Goal: Communication & Community: Answer question/provide support

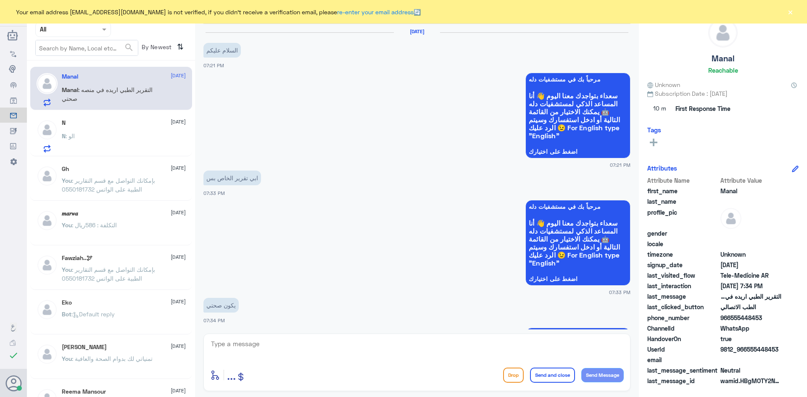
scroll to position [259, 0]
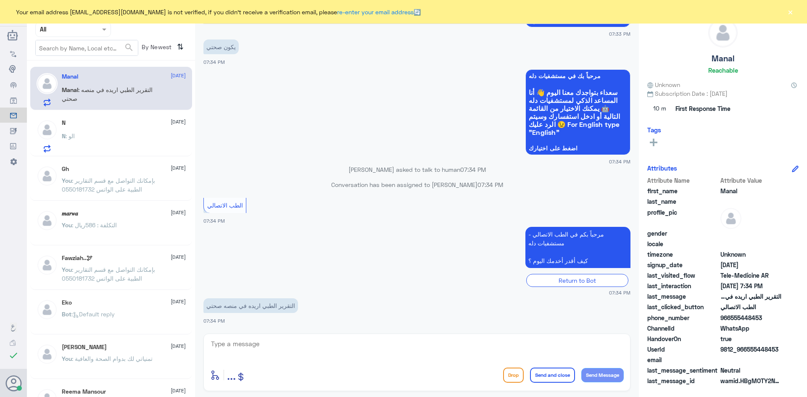
click at [321, 352] on textarea at bounding box center [417, 349] width 414 height 21
paste textarea "مرحبا معك [PERSON_NAME] من الطب الاتصالي"
type textarea "مرحبا معك [PERSON_NAME] من الطب الاتصالي"
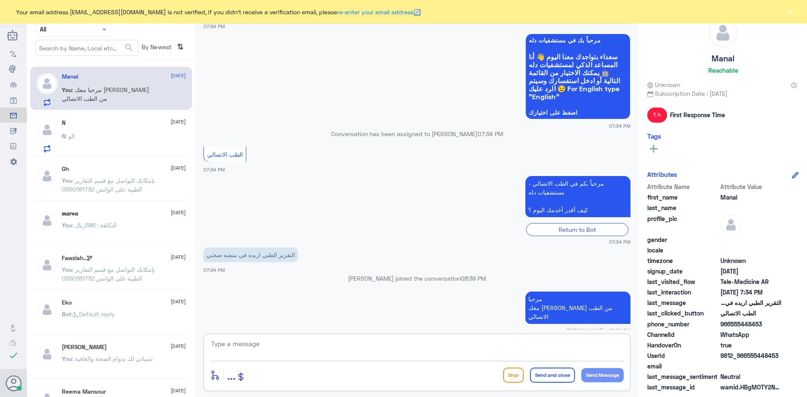
paste textarea "بإمكانك التواصل مع قسم التقارير الطبية على الواتس 0550181732"
type textarea "بإمكانك التواصل مع قسم التقارير الطبية على الواتس 0550181732"
click at [543, 375] on button "Send and close" at bounding box center [552, 375] width 45 height 15
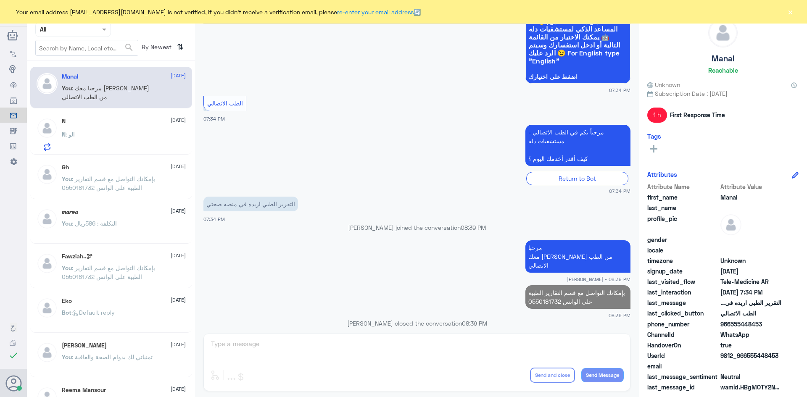
click at [136, 144] on div "N : الو" at bounding box center [124, 141] width 124 height 19
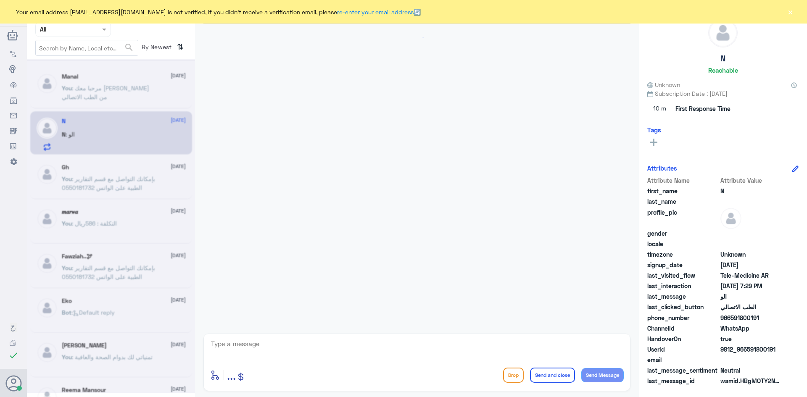
scroll to position [372, 0]
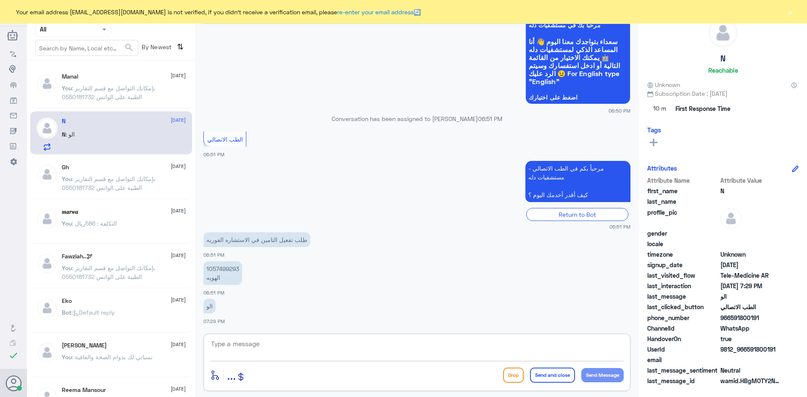
click at [278, 346] on textarea at bounding box center [417, 349] width 414 height 21
paste textarea "مرحبا معك [PERSON_NAME] من الطب الاتصالي"
type textarea "مرحبا معك [PERSON_NAME] من الطب الاتصالي"
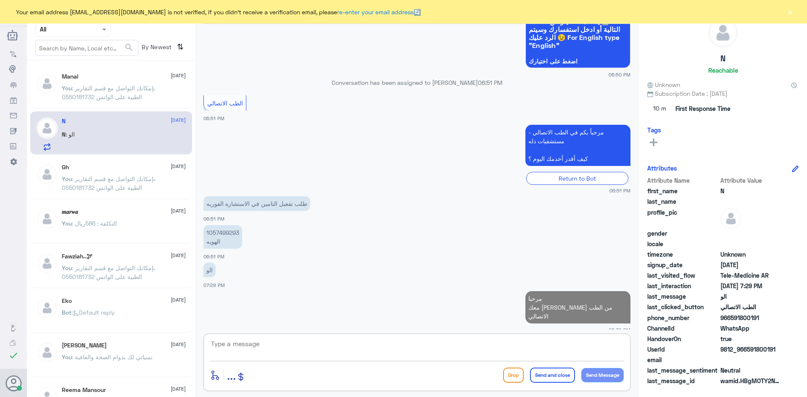
scroll to position [406, 0]
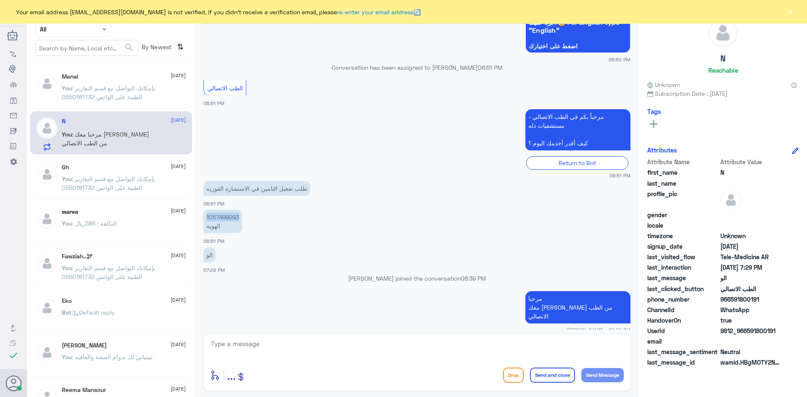
drag, startPoint x: 239, startPoint y: 217, endPoint x: 205, endPoint y: 218, distance: 34.1
click at [205, 218] on p "1057499293 الهويه" at bounding box center [223, 222] width 39 height 24
copy p "1057499293"
drag, startPoint x: 776, startPoint y: 331, endPoint x: 748, endPoint y: 331, distance: 28.2
click at [748, 331] on span "9812_966591800191" at bounding box center [751, 331] width 61 height 9
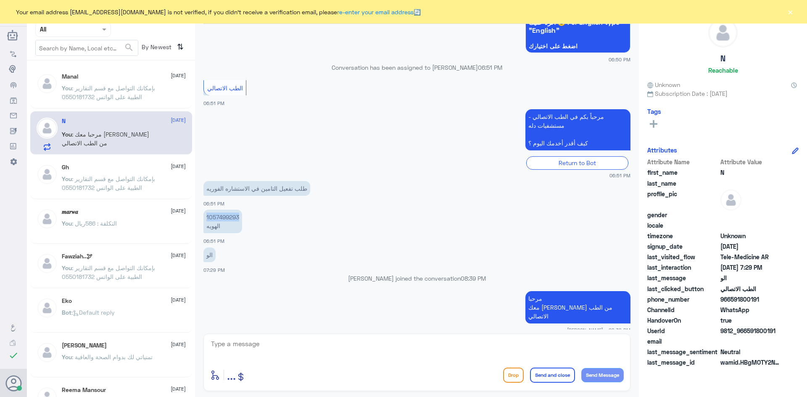
copy span "591800191"
click at [790, 13] on button "×" at bounding box center [790, 12] width 8 height 8
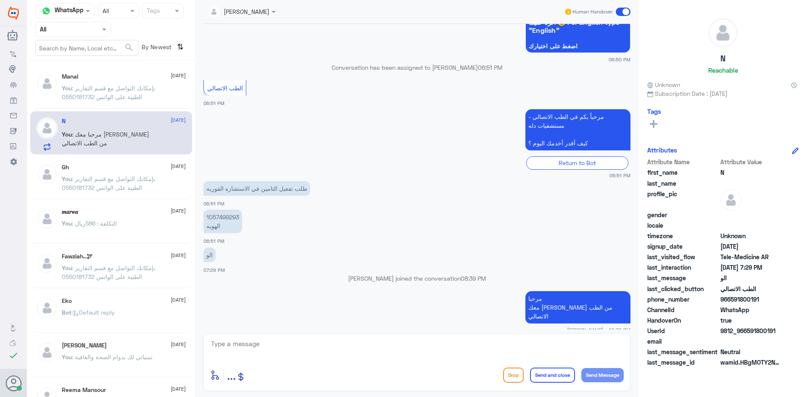
click at [620, 13] on span at bounding box center [623, 12] width 15 height 8
click at [0, 0] on input "checkbox" at bounding box center [0, 0] width 0 height 0
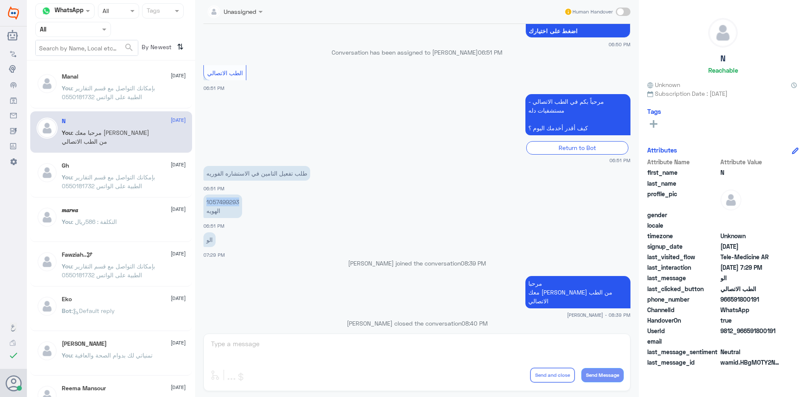
drag, startPoint x: 239, startPoint y: 202, endPoint x: 202, endPoint y: 202, distance: 37.0
click at [202, 202] on div "5 Oct 2025 الطب الاتصالي 05:11 PM مرحباً بكم في الطب الاتصالي - مستشفيات دله كي…" at bounding box center [417, 177] width 436 height 306
copy p "1057499293"
click at [140, 77] on div "Manal 5 October" at bounding box center [124, 76] width 124 height 7
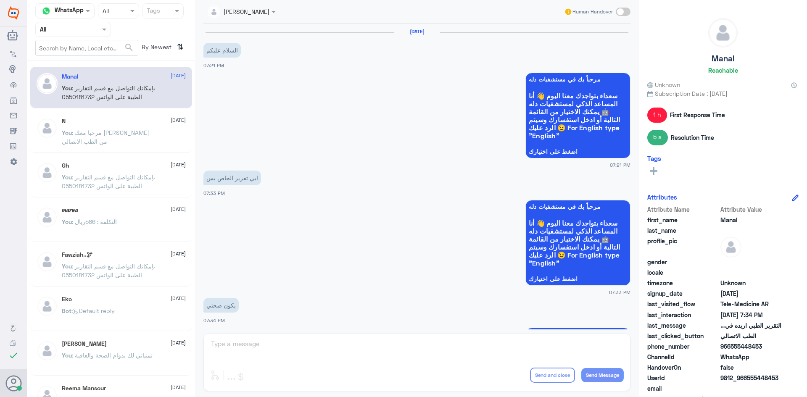
scroll to position [361, 0]
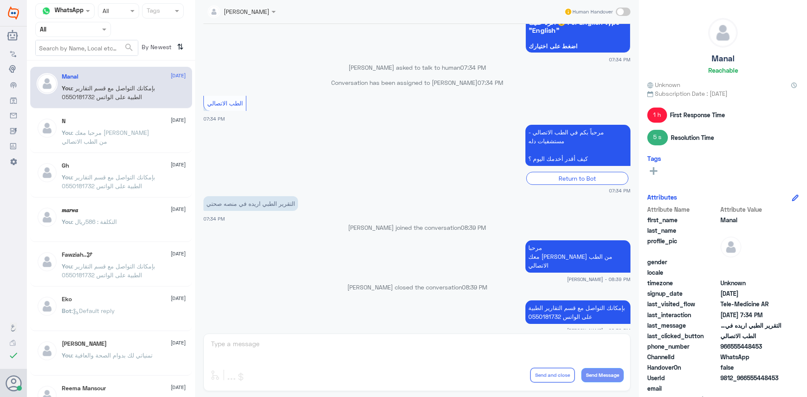
click at [141, 129] on p "You : مرحبا معك عبدالكريم من الطب الاتصالي" at bounding box center [109, 138] width 95 height 21
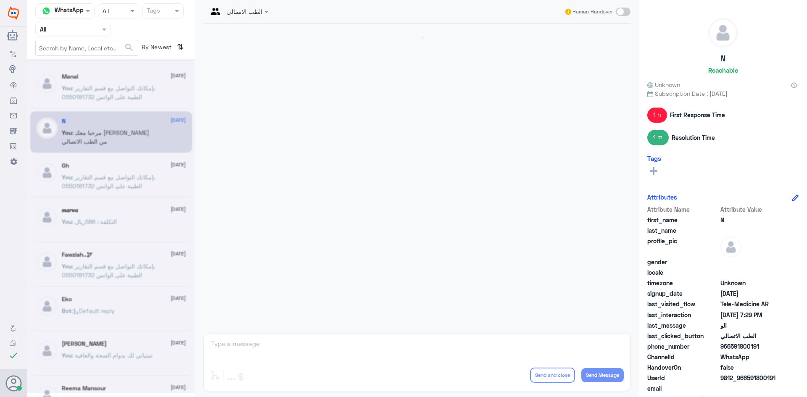
scroll to position [320, 0]
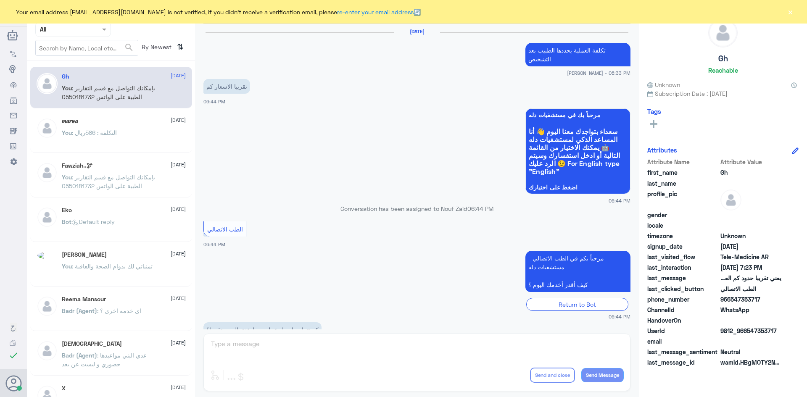
scroll to position [358, 0]
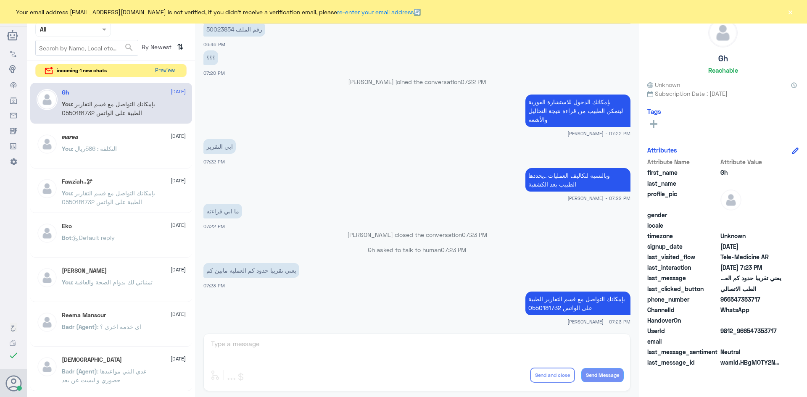
click at [164, 73] on button "Preview" at bounding box center [165, 70] width 26 height 13
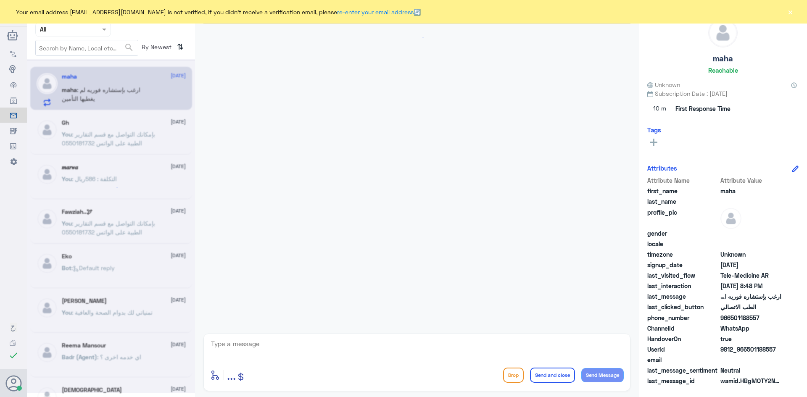
scroll to position [443, 0]
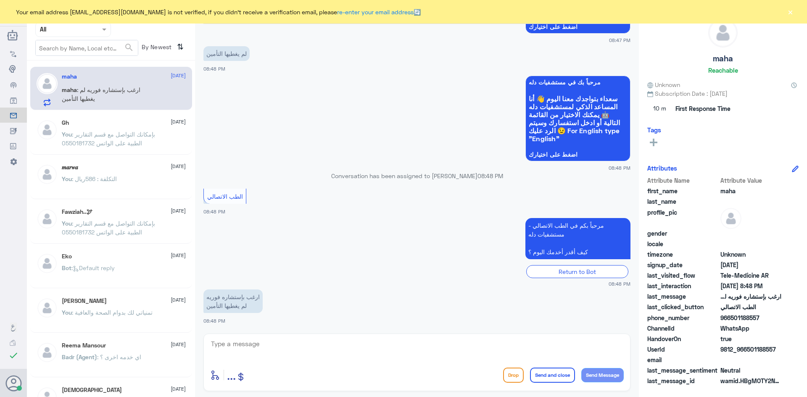
click at [264, 342] on textarea at bounding box center [417, 349] width 414 height 21
paste textarea "مرحبا معك [PERSON_NAME] من الطب الاتصالي"
type textarea "مرحبا معك [PERSON_NAME] من الطب الاتصالي"
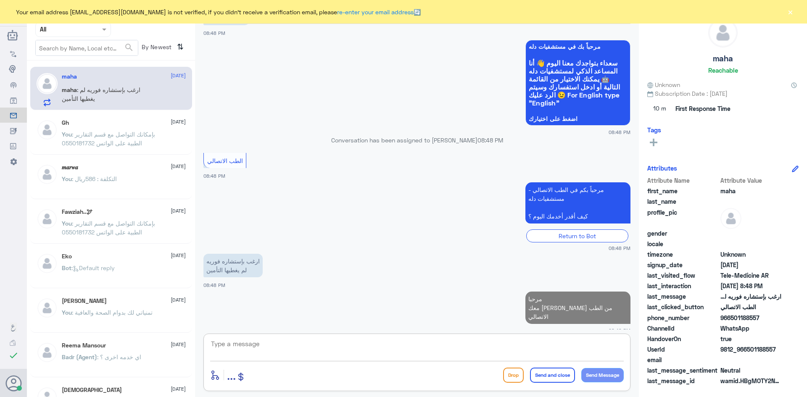
click at [385, 352] on textarea at bounding box center [417, 349] width 414 height 21
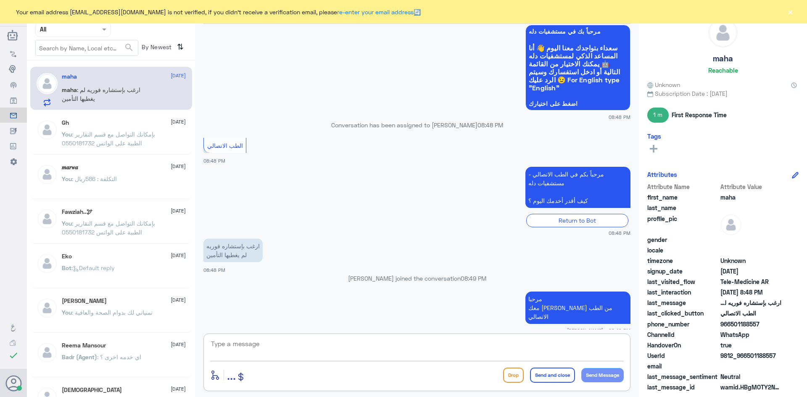
scroll to position [516, 0]
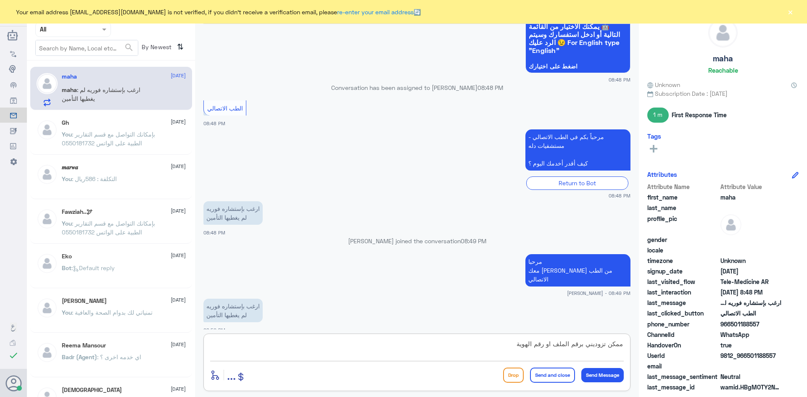
type textarea "ممكن تزوديني برقم الملف او رقم الهوية ؟"
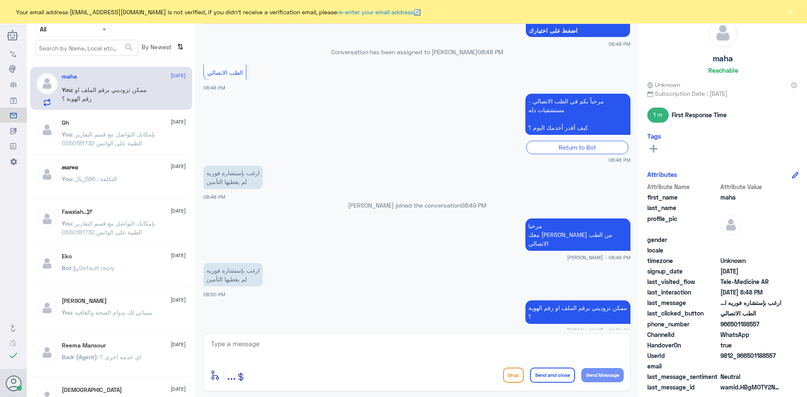
drag, startPoint x: 762, startPoint y: 324, endPoint x: 731, endPoint y: 326, distance: 30.7
click at [731, 326] on span "966501188557" at bounding box center [751, 324] width 61 height 9
copy span "501188557"
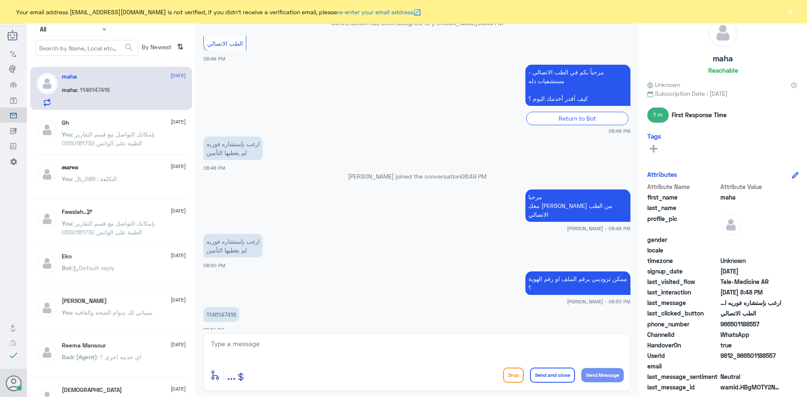
click at [410, 352] on textarea at bounding box center [417, 349] width 414 height 21
type textarea "لحظات من فضلك"
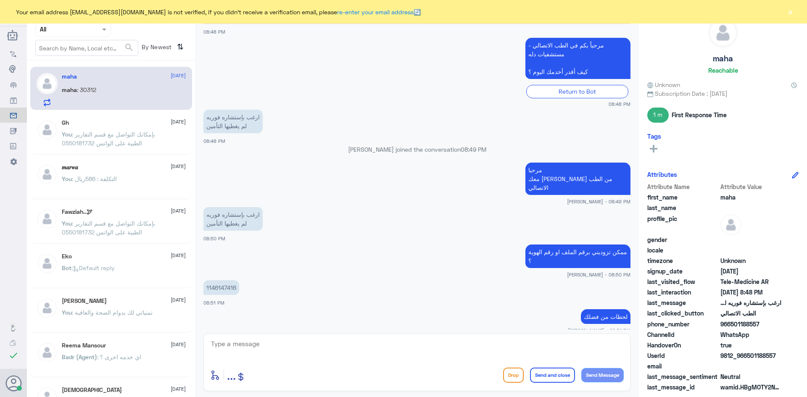
scroll to position [637, 0]
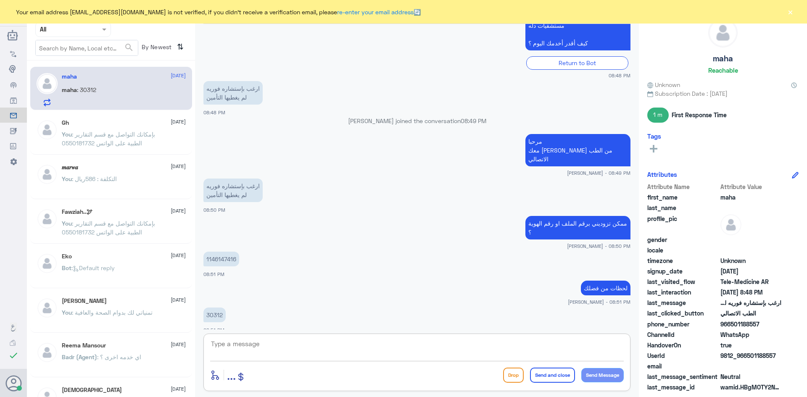
click at [478, 352] on textarea at bounding box center [417, 349] width 414 height 21
type textarea "تم تحديث التأمين الآن بإمكانك الآن تجربة الاستشارة الفورية بتغطية التأمين"
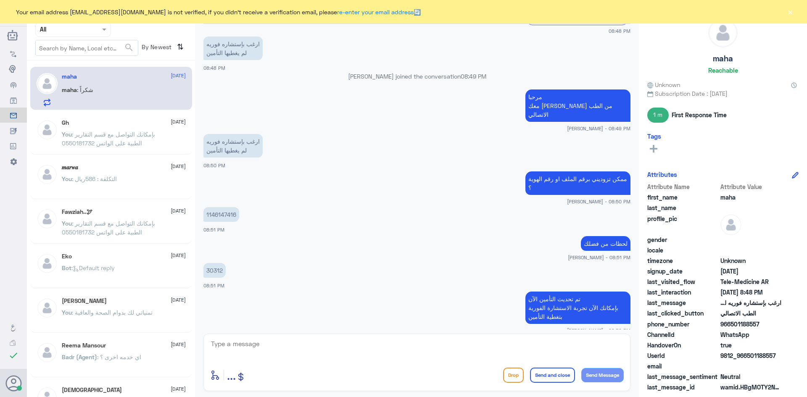
scroll to position [710, 0]
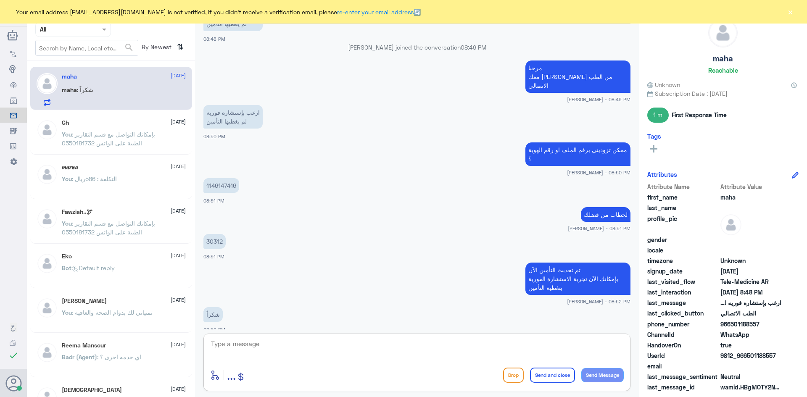
click at [317, 344] on textarea at bounding box center [417, 349] width 414 height 21
paste textarea "عفواً ، تمنياتنا لك بدوام الصحة والعافية"
type textarea "عفواً ، تمنياتنا لك بدوام الصحة والعافية"
drag, startPoint x: 561, startPoint y: 373, endPoint x: 564, endPoint y: 379, distance: 6.8
click at [562, 376] on button "Send and close" at bounding box center [552, 375] width 45 height 15
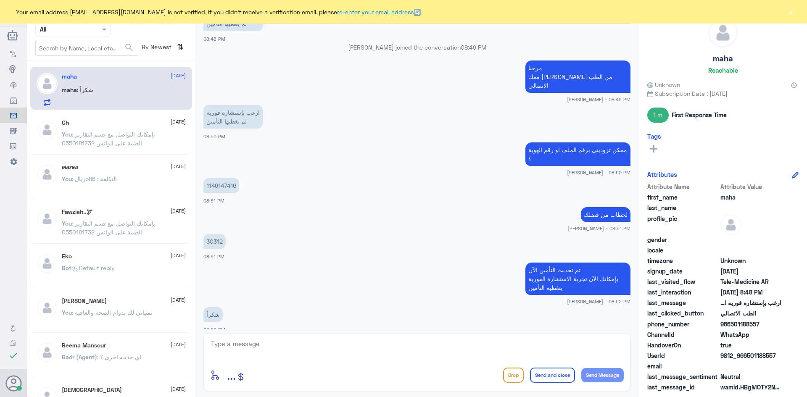
scroll to position [737, 0]
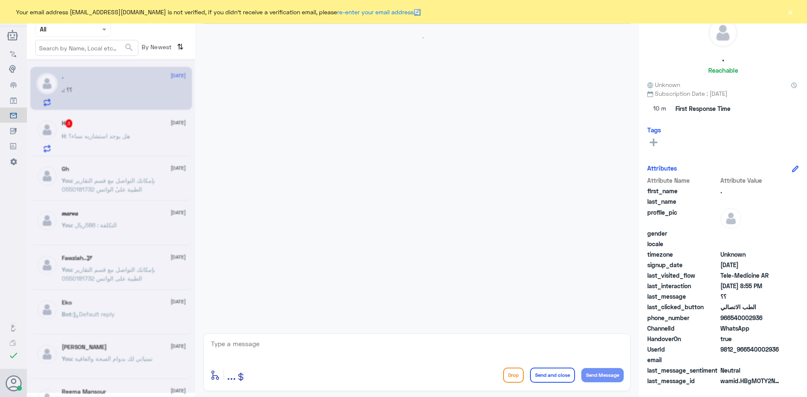
scroll to position [289, 0]
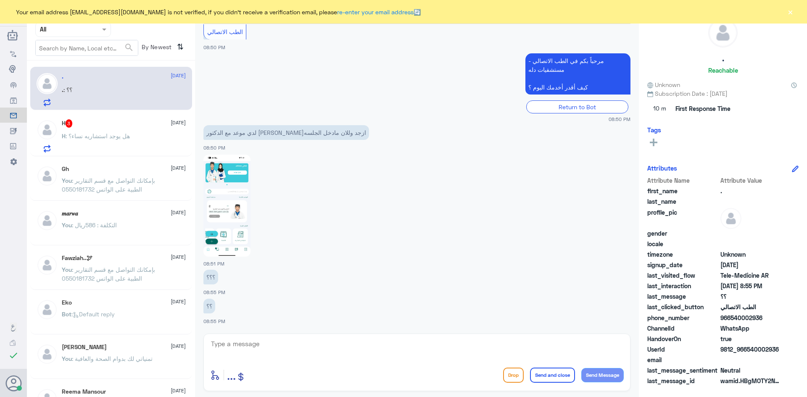
click at [304, 345] on textarea at bounding box center [417, 349] width 414 height 21
click at [155, 133] on div "H 3 5 October H : هل يوجد استشاريه نساء؟" at bounding box center [124, 135] width 124 height 33
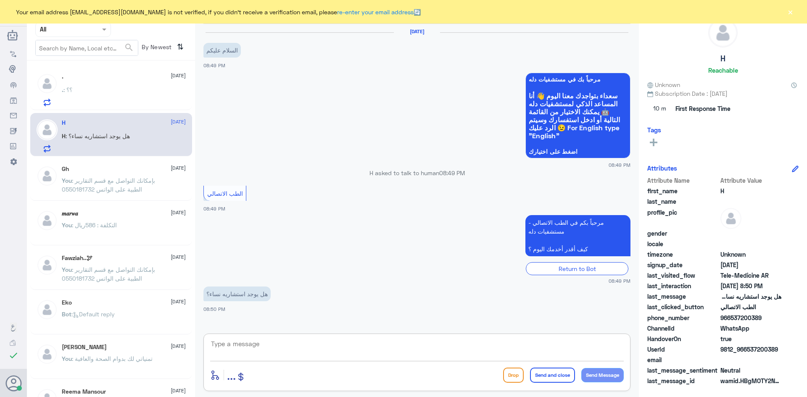
click at [294, 355] on textarea at bounding box center [417, 349] width 414 height 21
paste textarea "مرحبا معك [PERSON_NAME] من الطب الاتصالي"
type textarea "مرحبا معك [PERSON_NAME] من الطب الاتصالي"
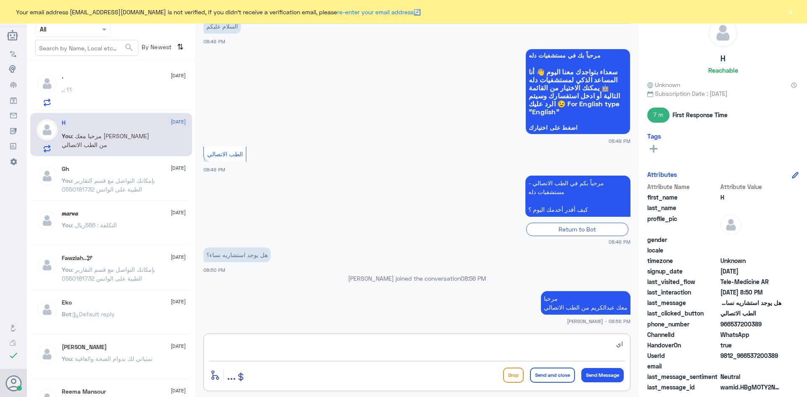
type textarea "ا"
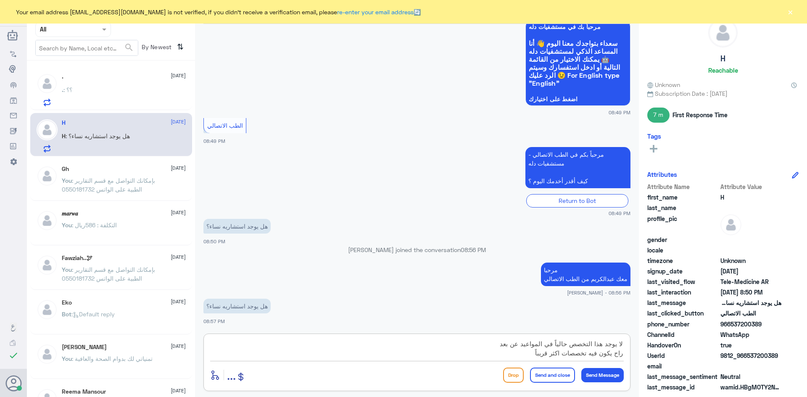
type textarea "لا يوجد هذا التخصص حالياً في المواعيد عن بعد راح يكون فيه تخصصات اكثر قريباً"
click at [561, 374] on button "Send and close" at bounding box center [552, 375] width 45 height 15
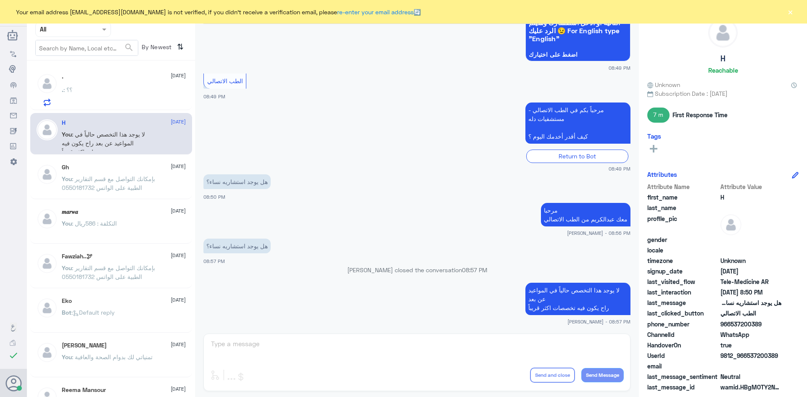
click at [111, 83] on div ". 5 October . : ؟؟" at bounding box center [124, 89] width 124 height 33
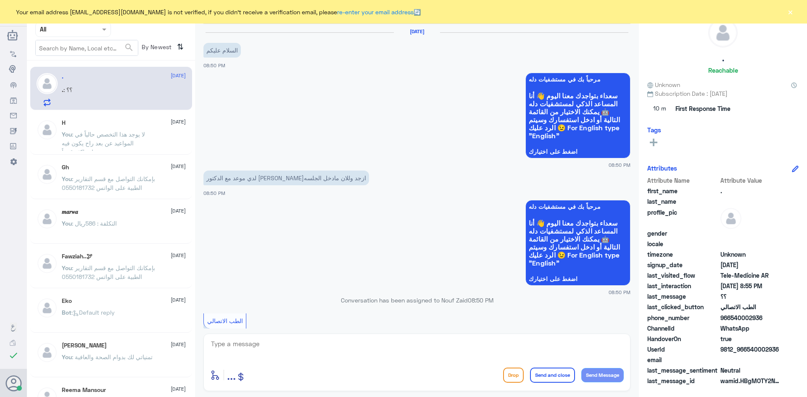
scroll to position [289, 0]
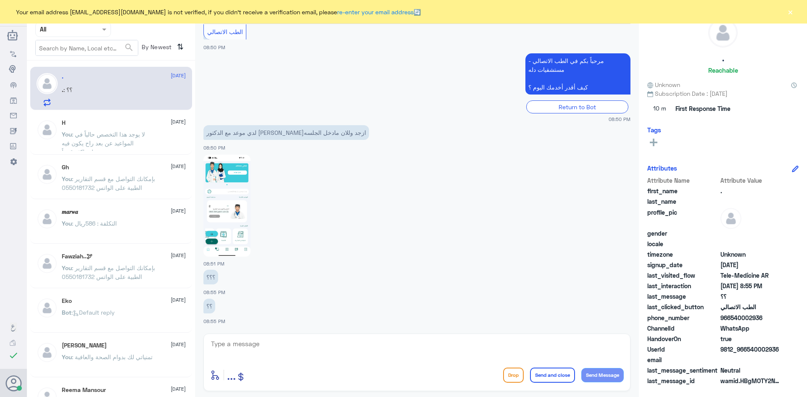
click at [243, 195] on img at bounding box center [227, 206] width 47 height 102
click at [242, 195] on img at bounding box center [227, 206] width 47 height 102
click at [265, 341] on textarea at bounding box center [417, 349] width 414 height 21
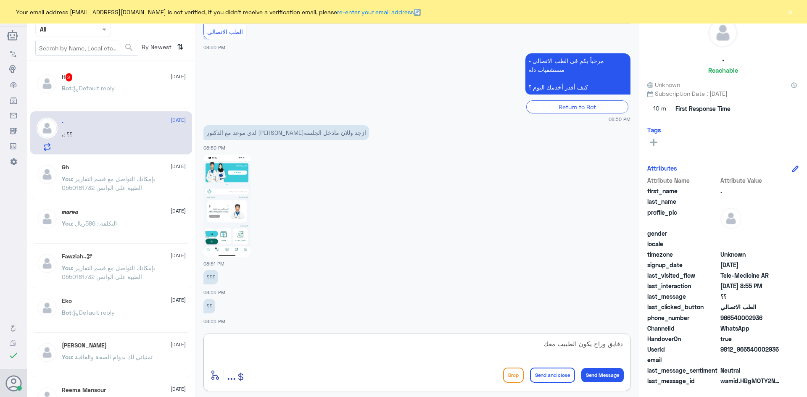
type textarea "دقايق وراح يكون الطبيب معك"
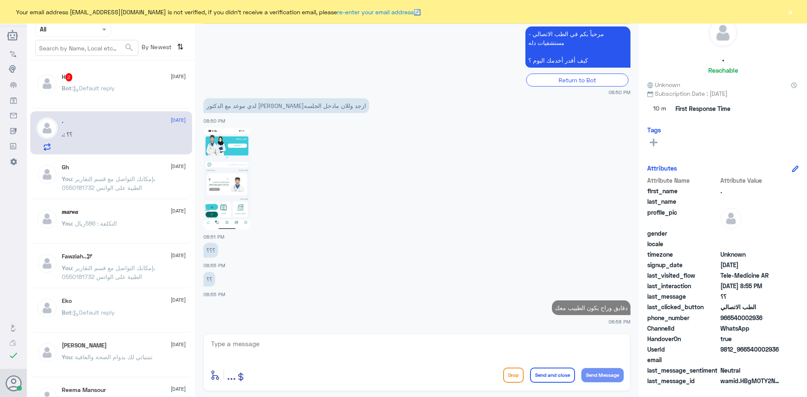
click at [132, 97] on div "Bot : Default reply" at bounding box center [124, 95] width 124 height 19
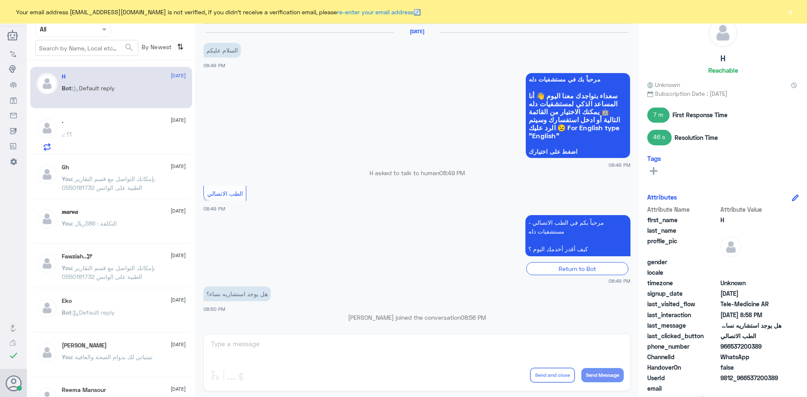
scroll to position [383, 0]
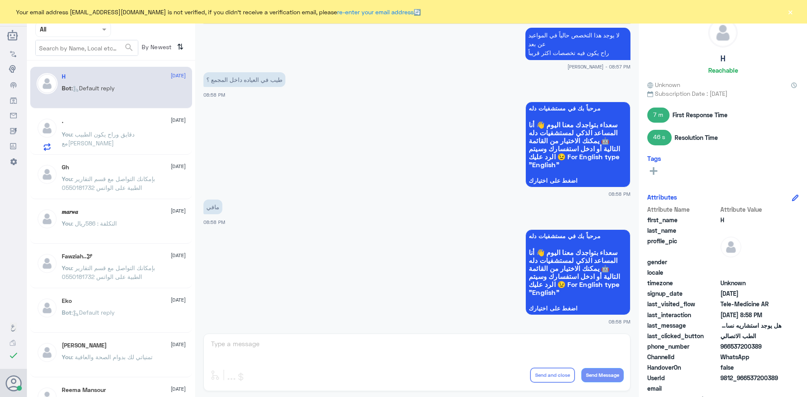
click at [792, 11] on button "×" at bounding box center [790, 12] width 8 height 8
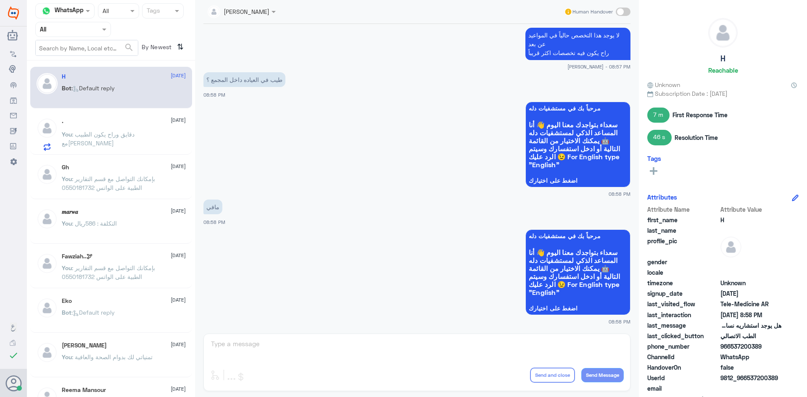
drag, startPoint x: 627, startPoint y: 11, endPoint x: 625, endPoint y: 18, distance: 7.8
click at [627, 10] on span at bounding box center [623, 12] width 15 height 8
click at [0, 0] on input "checkbox" at bounding box center [0, 0] width 0 height 0
click at [443, 348] on textarea at bounding box center [417, 349] width 414 height 21
paste textarea "بإمكانك حجز موعد عن طريق التطبيق أو بالاتصال على الرقم الموحد 920012222"
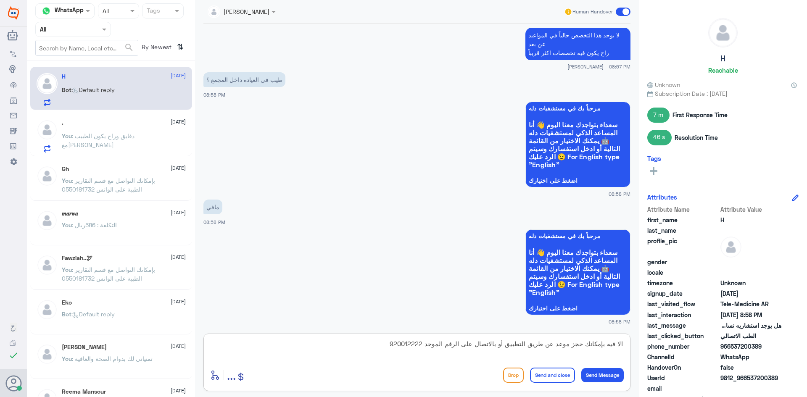
type textarea "الا فيه بإمكانك حجز موعد عن طريق التطبيق أو بالاتصال على الرقم الموحد 920012222"
click at [549, 372] on button "Send and close" at bounding box center [552, 375] width 45 height 15
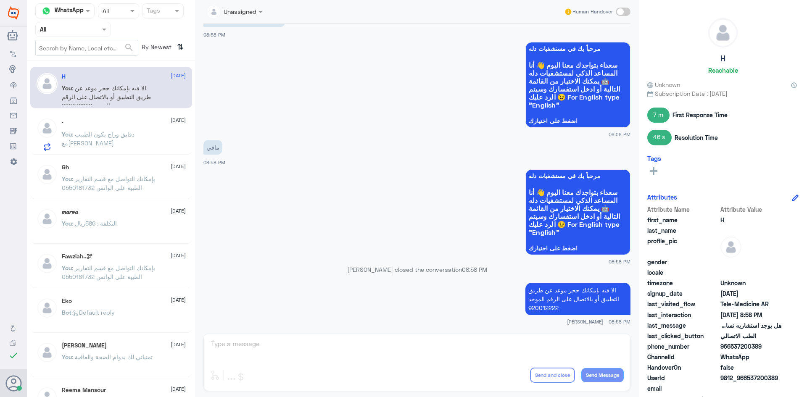
click at [105, 138] on span ": دقايق وراح يكون الطبيب معك" at bounding box center [98, 139] width 73 height 16
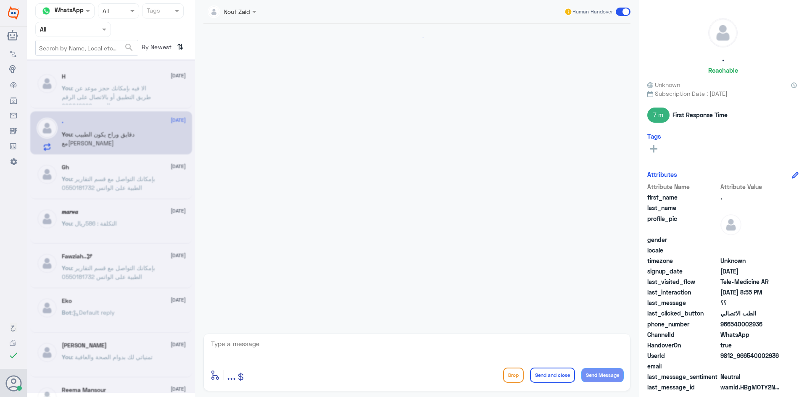
scroll to position [332, 0]
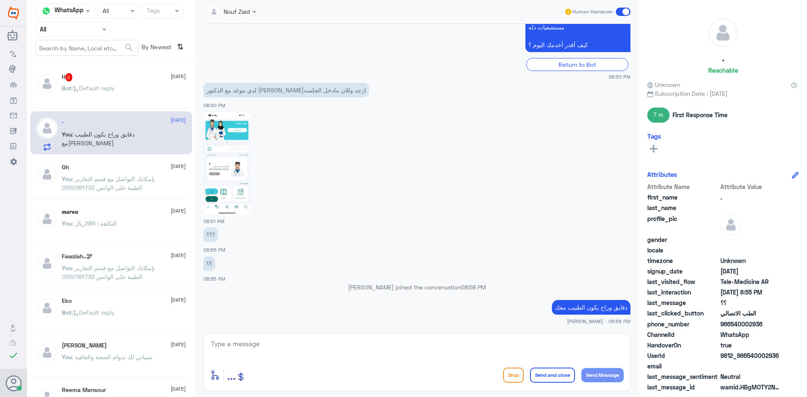
click at [115, 91] on span ": Default reply" at bounding box center [92, 88] width 43 height 7
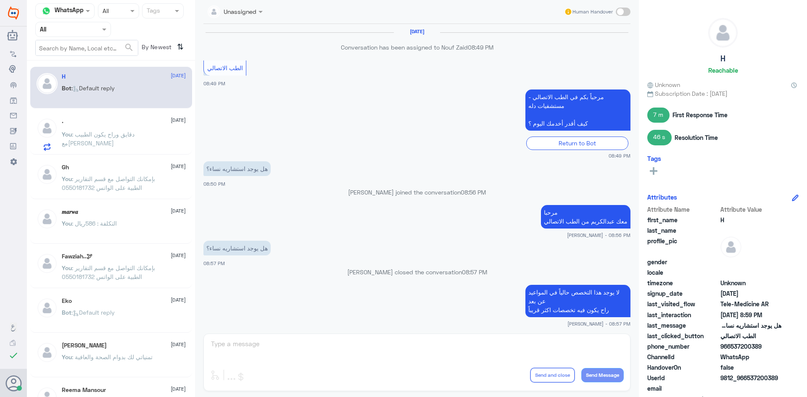
scroll to position [573, 0]
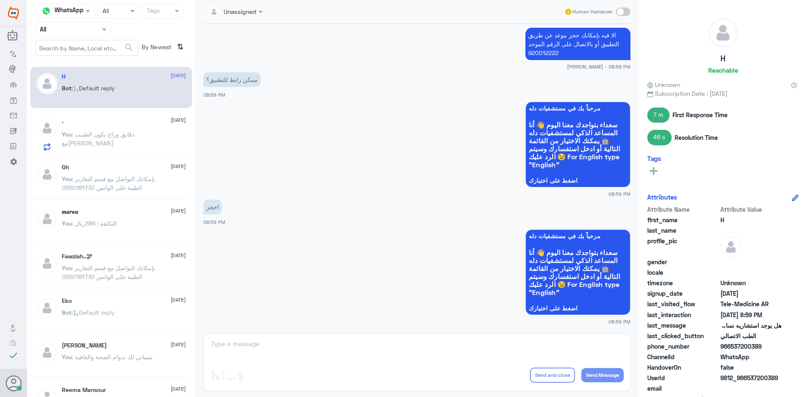
click at [98, 124] on div ". 5 October" at bounding box center [124, 121] width 124 height 7
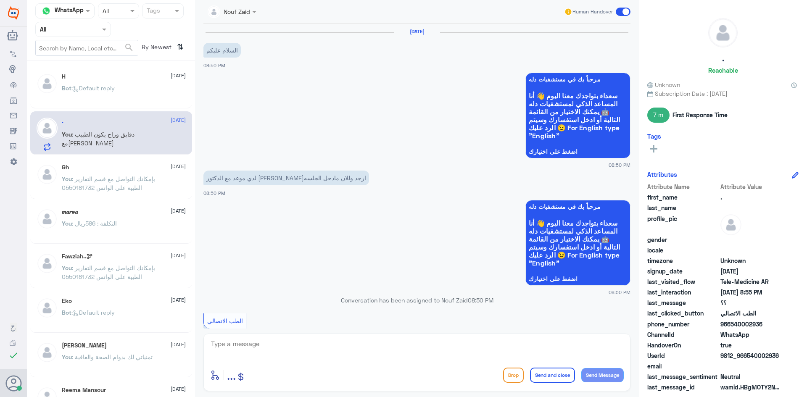
scroll to position [332, 0]
